Goal: Task Accomplishment & Management: Use online tool/utility

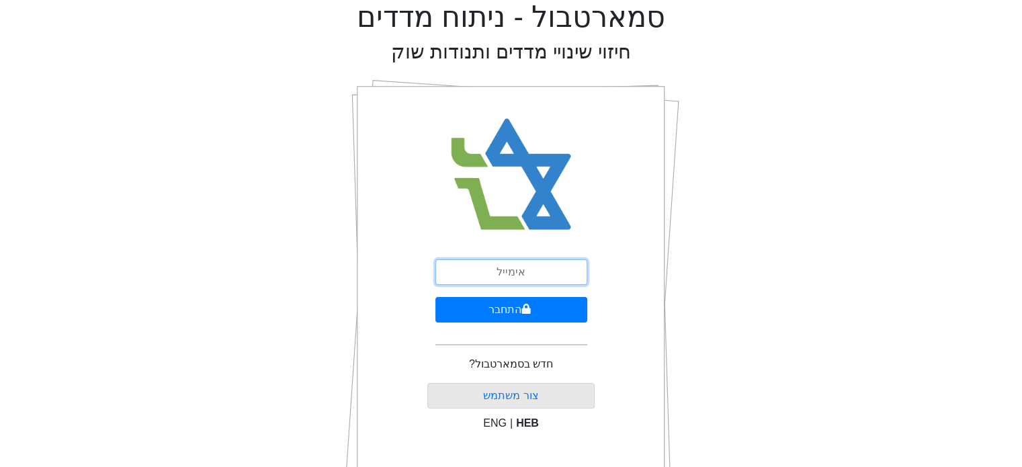
click at [522, 274] on input "email" at bounding box center [511, 272] width 152 height 26
type input "ש"
type input "[EMAIL_ADDRESS][DOMAIN_NAME]"
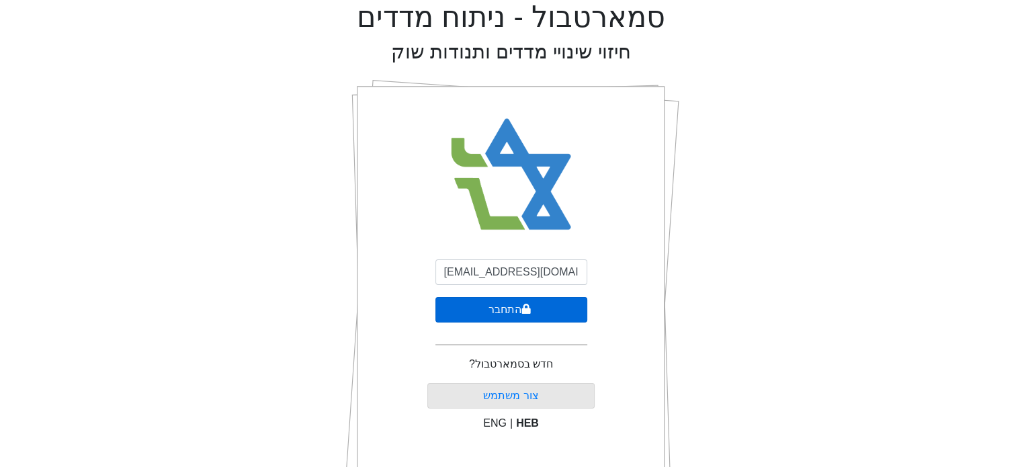
click at [503, 315] on button "התחבר" at bounding box center [511, 310] width 152 height 26
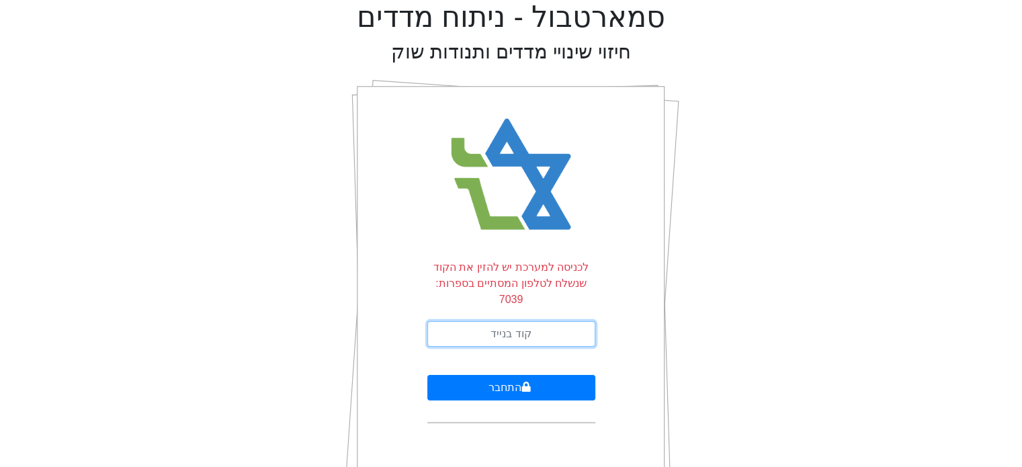
click at [548, 321] on input "text" at bounding box center [511, 334] width 168 height 26
type input "440261"
click at [427, 375] on button "התחבר" at bounding box center [511, 388] width 168 height 26
